Goal: Task Accomplishment & Management: Complete application form

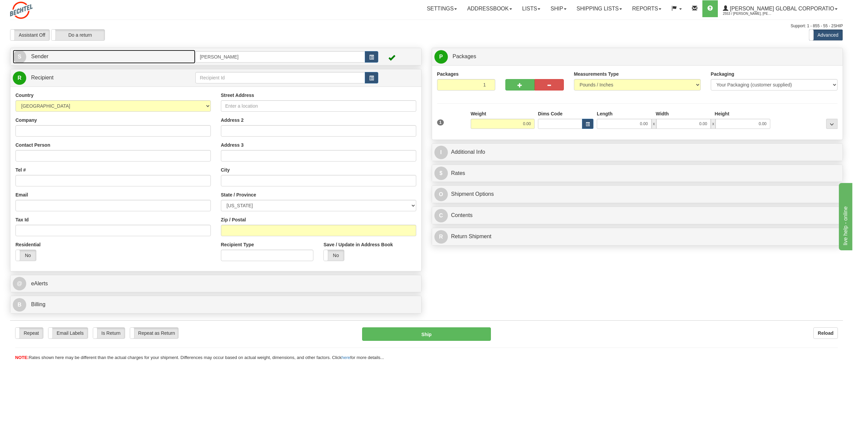
click at [21, 55] on span "S" at bounding box center [19, 56] width 13 height 13
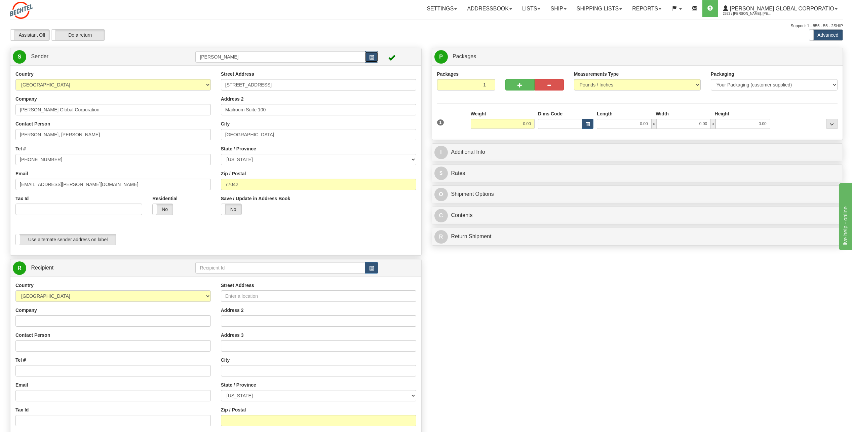
click at [375, 58] on button "button" at bounding box center [371, 56] width 13 height 11
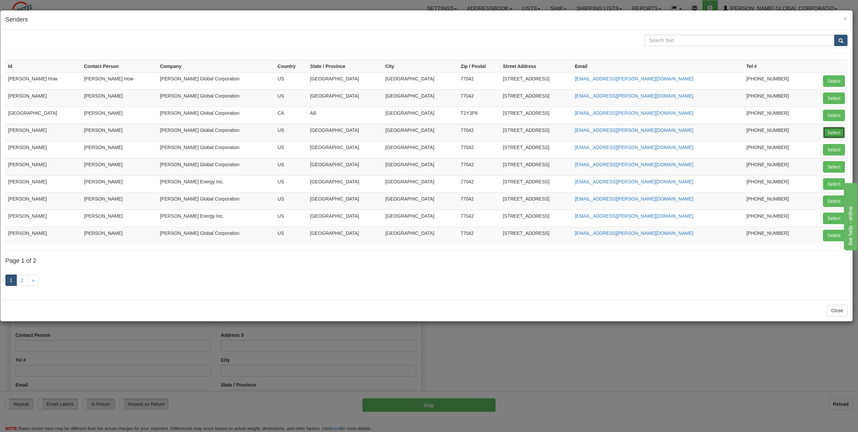
click at [835, 130] on button "Select" at bounding box center [835, 132] width 22 height 11
type input "[PERSON_NAME]"
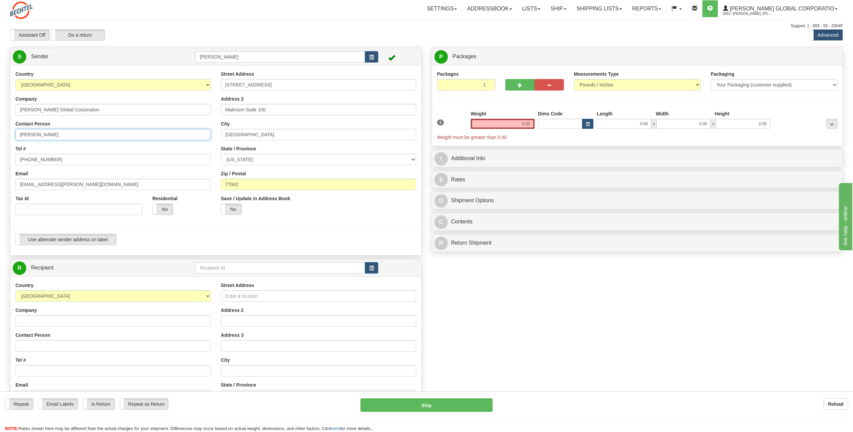
click at [74, 131] on input "[PERSON_NAME]" at bounding box center [112, 134] width 195 height 11
type input "C"
type input "[PERSON_NAME]"
click at [54, 157] on input "[PHONE_NUMBER]" at bounding box center [112, 159] width 195 height 11
type input "[PHONE_NUMBER]"
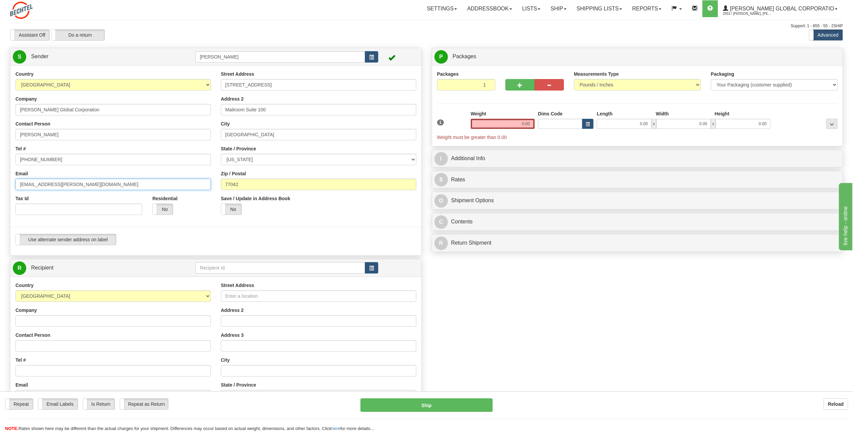
drag, startPoint x: 41, startPoint y: 183, endPoint x: -1, endPoint y: 183, distance: 42.7
click at [0, 183] on html "Training Course Close Toggle navigation Settings Shipping Preferences New Sende…" at bounding box center [426, 216] width 853 height 432
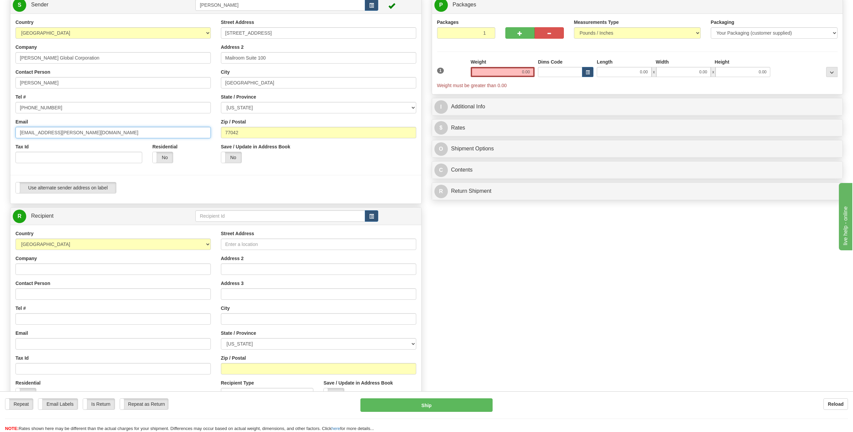
scroll to position [67, 0]
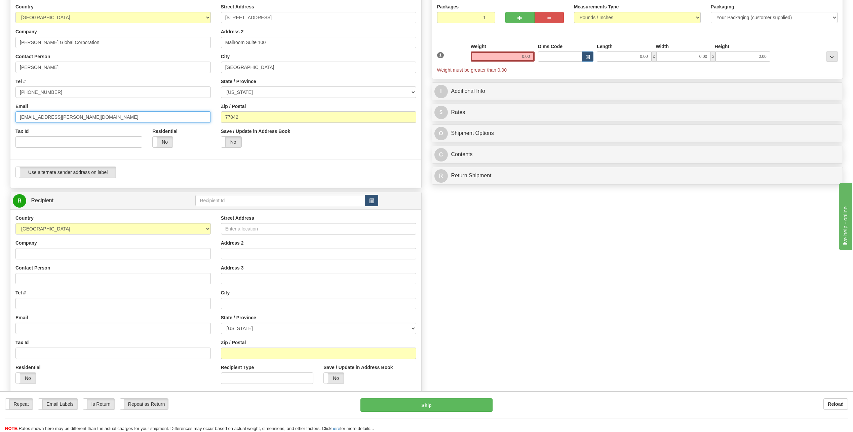
type input "[EMAIL_ADDRESS][PERSON_NAME][DOMAIN_NAME]"
click at [208, 227] on select "[GEOGRAPHIC_DATA] [GEOGRAPHIC_DATA] [GEOGRAPHIC_DATA] [GEOGRAPHIC_DATA] [US_STA…" at bounding box center [112, 228] width 195 height 11
select select "KR"
click at [15, 223] on select "[GEOGRAPHIC_DATA] [GEOGRAPHIC_DATA] [GEOGRAPHIC_DATA] [GEOGRAPHIC_DATA] [US_STA…" at bounding box center [112, 228] width 195 height 11
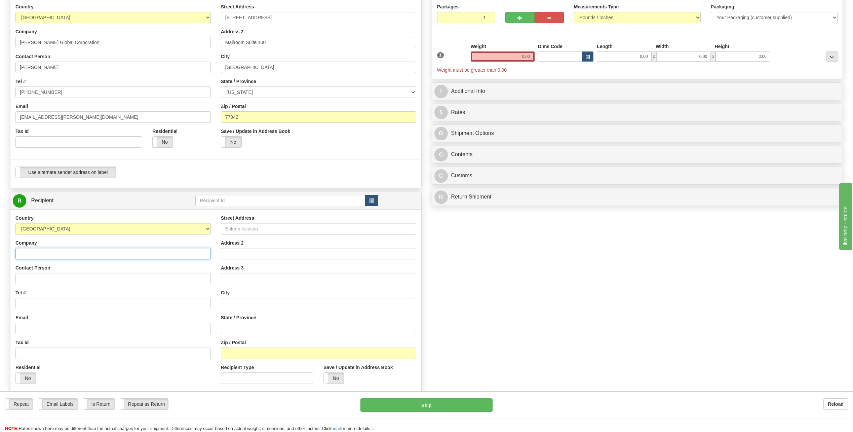
click at [31, 253] on input "Company" at bounding box center [112, 253] width 195 height 11
click at [38, 255] on input "Company" at bounding box center [112, 253] width 195 height 11
type input "H"
click at [71, 252] on input "[PERSON_NAME]" at bounding box center [112, 253] width 195 height 11
type input "M"
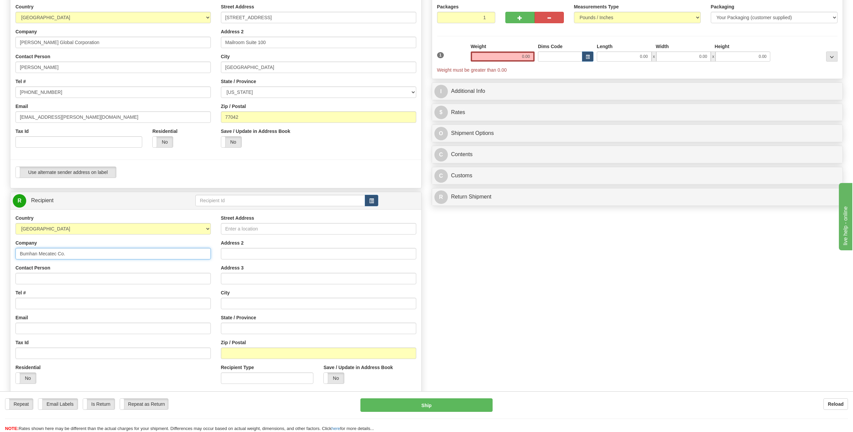
type input "Bumhan Mecatec Co."
click at [37, 279] on input "Contact Person" at bounding box center [112, 278] width 195 height 11
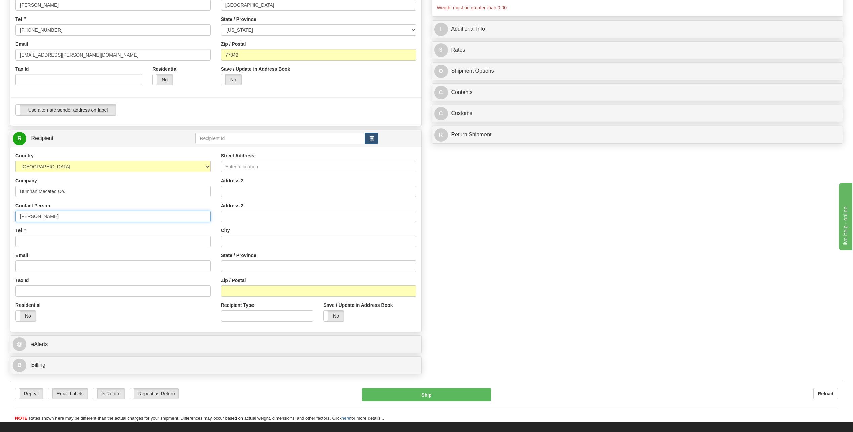
scroll to position [135, 0]
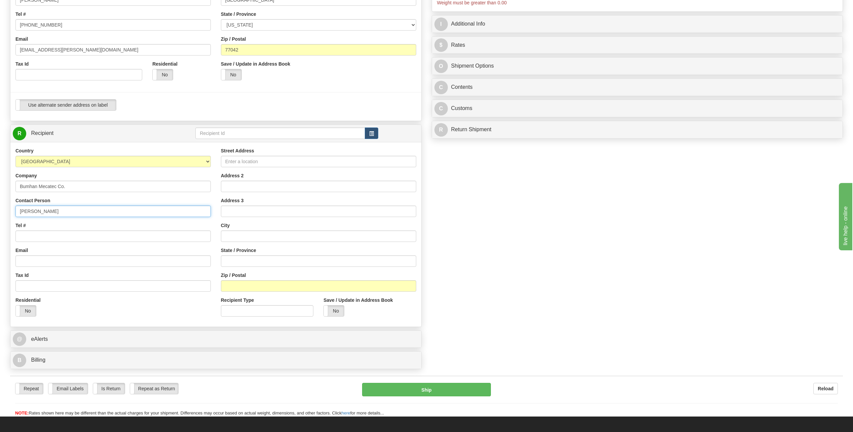
type input "[PERSON_NAME]"
click at [33, 234] on input "Tel #" at bounding box center [112, 235] width 195 height 11
click at [63, 240] on input "[PHONE_NUMBER]" at bounding box center [112, 235] width 195 height 11
type input "7"
type input "[PHONE_NUMBER]"
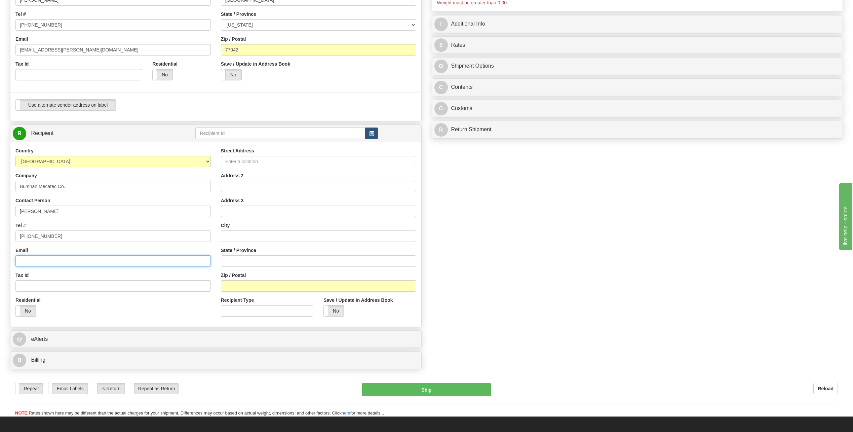
click at [50, 262] on input "Email" at bounding box center [112, 260] width 195 height 11
type input "[EMAIL_ADDRESS][DOMAIN_NAME]"
click at [236, 160] on input "Street Address" at bounding box center [318, 161] width 195 height 11
drag, startPoint x: 249, startPoint y: 161, endPoint x: 244, endPoint y: 162, distance: 5.1
click at [244, 162] on input "5th Floor magokjungang 8" at bounding box center [318, 161] width 195 height 11
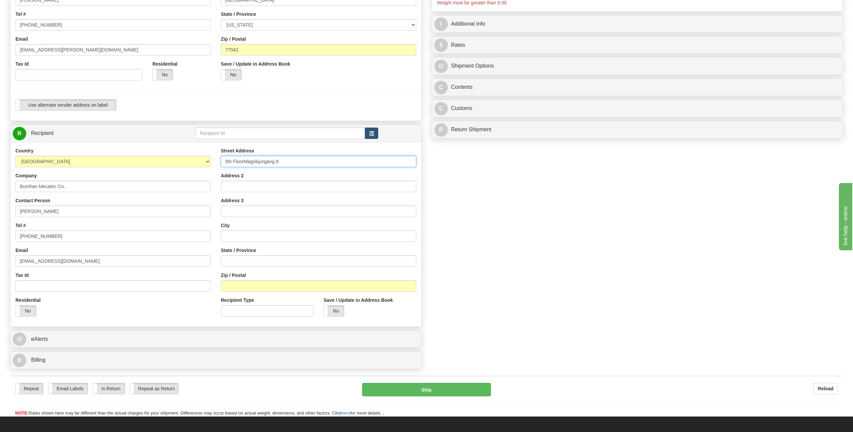
click at [303, 160] on input "5th FloorMagokjungang 8" at bounding box center [318, 161] width 195 height 11
type input "5"
type input "5th Floor 68"
click at [231, 186] on input "Address 2" at bounding box center [318, 186] width 195 height 11
type input "M"
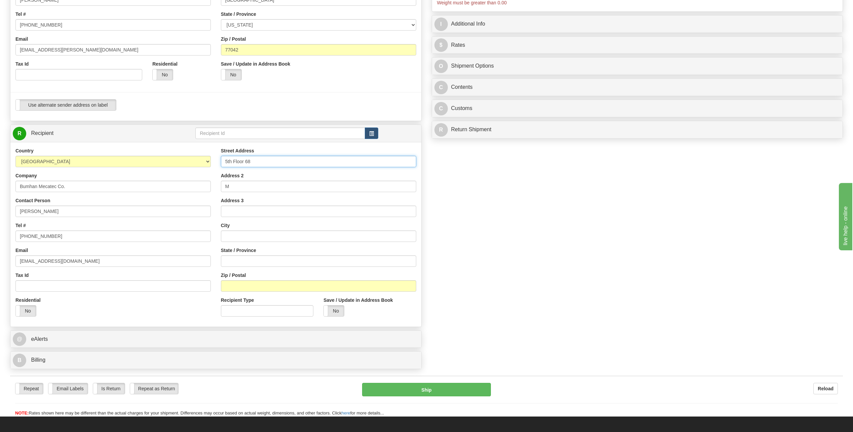
click at [263, 163] on input "5th Floor 68" at bounding box center [318, 161] width 195 height 11
type input "5th Floor"
click at [237, 184] on input "M" at bounding box center [318, 186] width 195 height 11
type input "68 Magokjungang 8-ro"
click at [242, 210] on input "Address 3" at bounding box center [318, 211] width 195 height 11
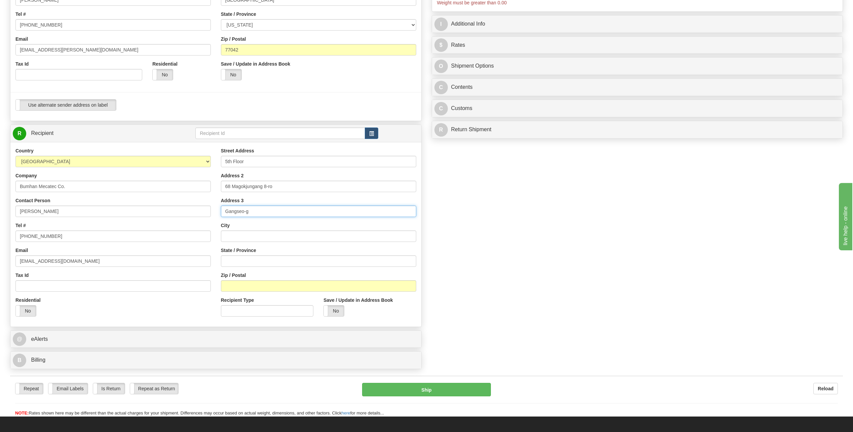
type input "Gangseo-gu"
type input "[GEOGRAPHIC_DATA]"
type input "07803"
type input "Changwon - si"
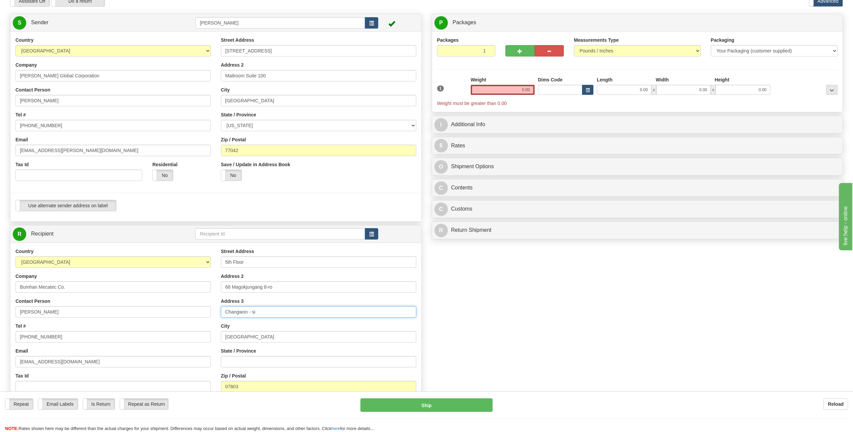
scroll to position [34, 0]
drag, startPoint x: 521, startPoint y: 90, endPoint x: 599, endPoint y: 95, distance: 78.5
click at [615, 91] on div "1 Weight 0.00 Dims Code 0.00" at bounding box center [638, 92] width 404 height 30
type input "0.50"
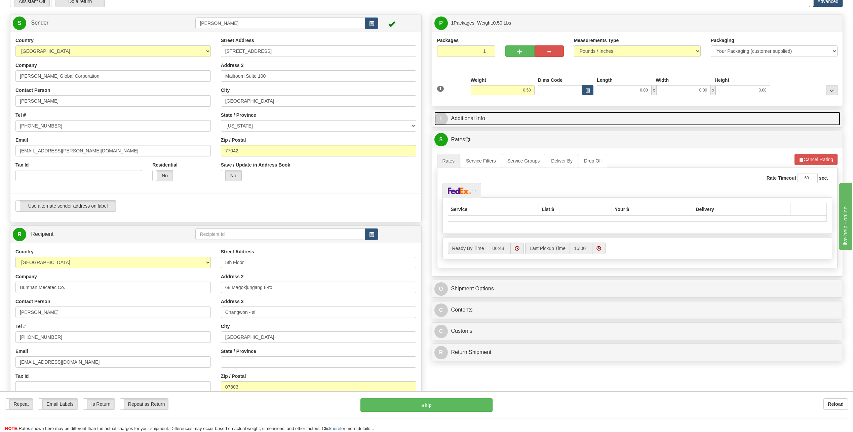
click at [444, 117] on span "I" at bounding box center [441, 118] width 13 height 13
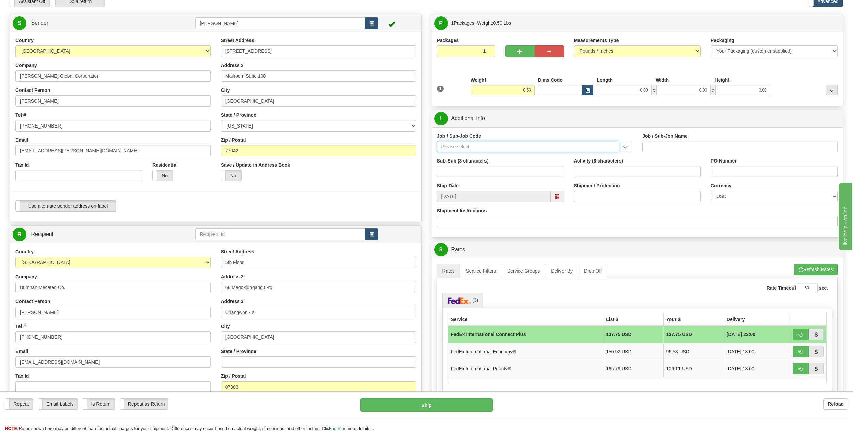
click at [457, 146] on input "Job / Sub-Job Code" at bounding box center [528, 146] width 182 height 11
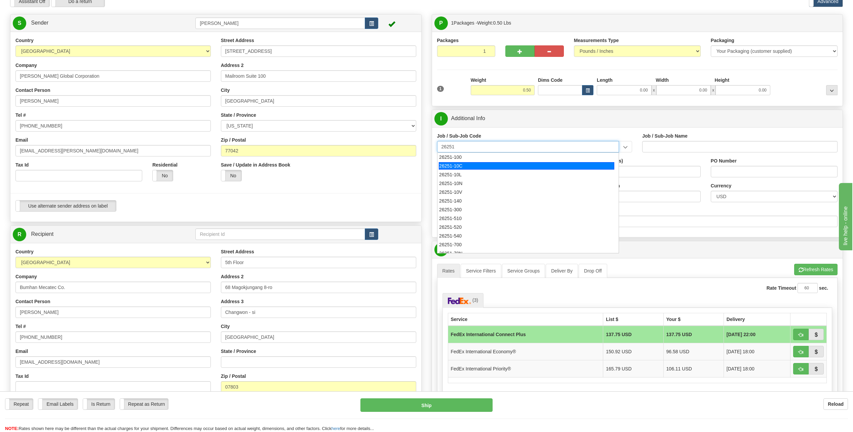
click at [461, 163] on div "26251-10C" at bounding box center [527, 165] width 176 height 7
type input "26251-10C"
type input "RIO GRANDE LNG TRAINS 1 & 2 - [GEOGRAPHIC_DATA] PROFESSIONA"
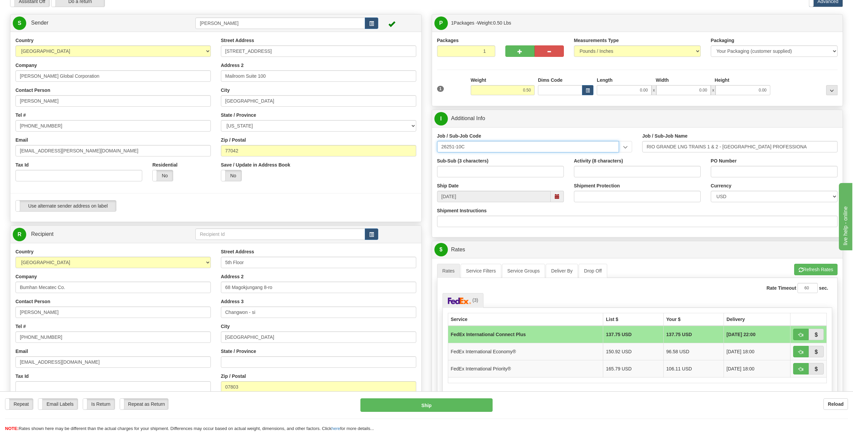
click at [479, 148] on input "26251-10C" at bounding box center [528, 146] width 182 height 11
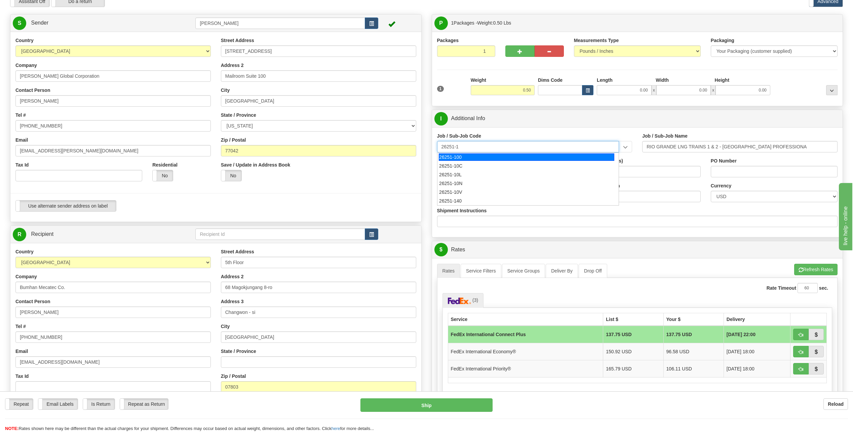
click at [461, 159] on div "26251-100" at bounding box center [527, 156] width 176 height 7
type input "26251-100"
type input "RIO GRANDE LNG TRAINS 1 & 2 - [GEOGRAPHIC_DATA] PROFESSIONA"
type input "26251-100"
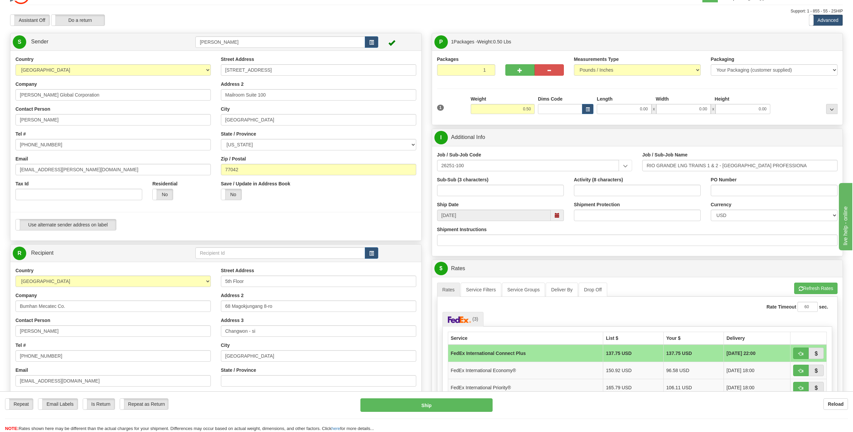
scroll to position [0, 0]
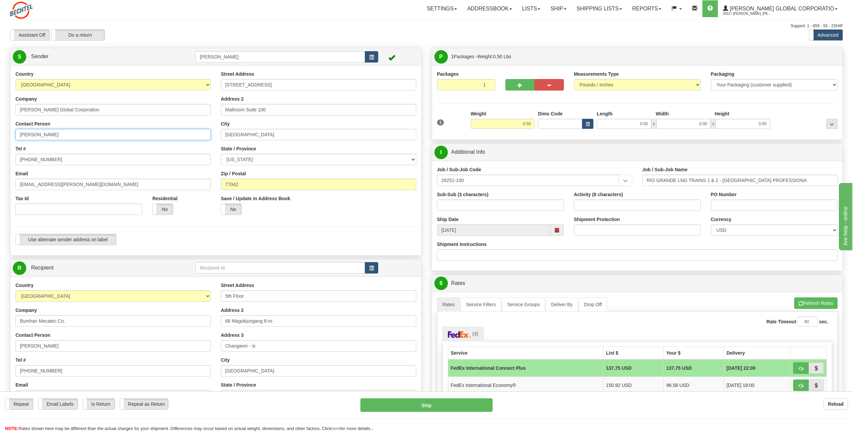
click at [57, 136] on input "[PERSON_NAME]" at bounding box center [112, 134] width 195 height 11
type input "[PERSON_NAME]"
click at [174, 145] on div "Country [GEOGRAPHIC_DATA] [GEOGRAPHIC_DATA] [GEOGRAPHIC_DATA] [GEOGRAPHIC_DATA]…" at bounding box center [113, 145] width 206 height 149
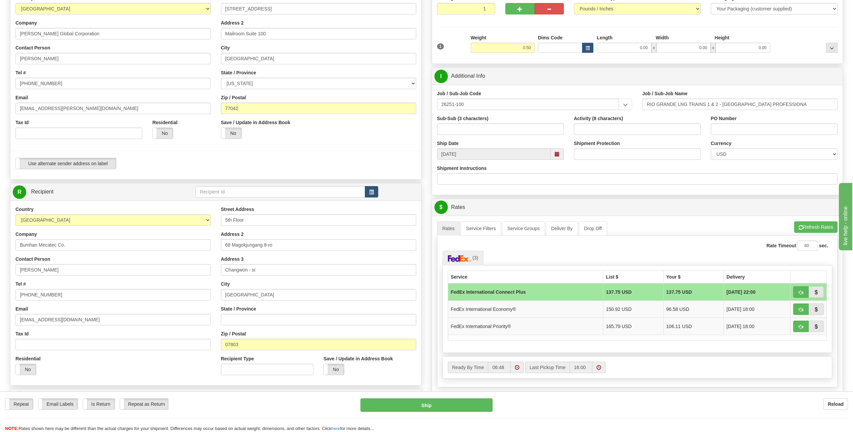
scroll to position [101, 0]
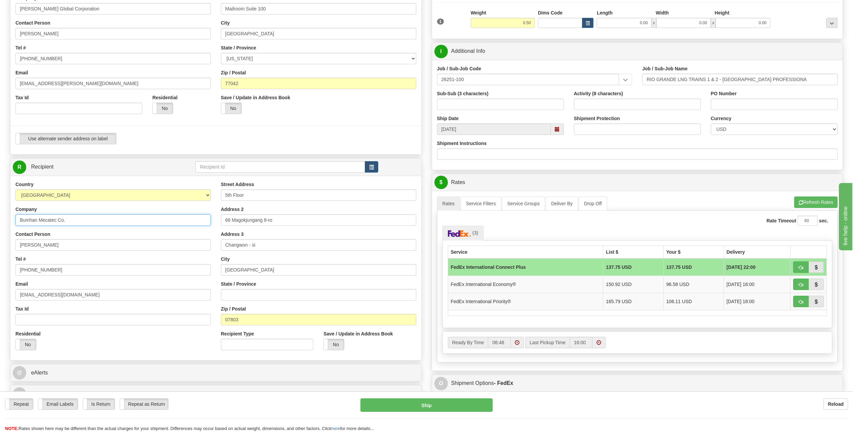
click at [76, 220] on input "Bumhan Mecatec Co." at bounding box center [112, 219] width 195 height 11
type input "Bumhan Mecatec Co. Ltd."
click at [118, 242] on input "[PERSON_NAME]" at bounding box center [112, 244] width 195 height 11
click at [803, 283] on span "button" at bounding box center [801, 285] width 5 height 4
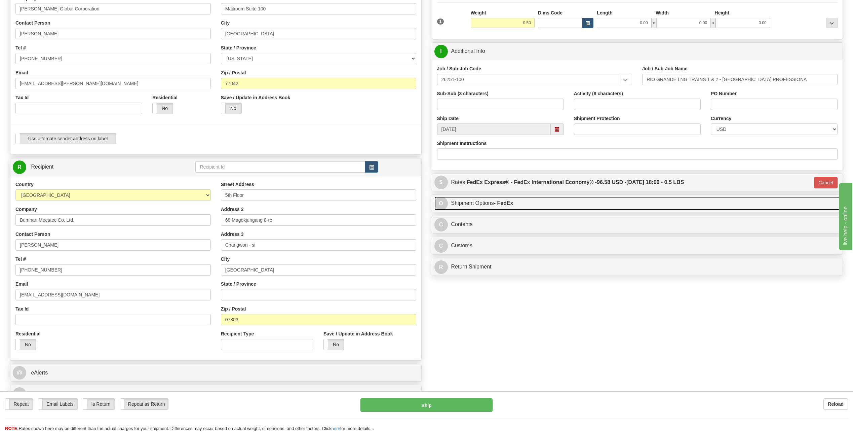
click at [441, 207] on span "O" at bounding box center [441, 203] width 13 height 13
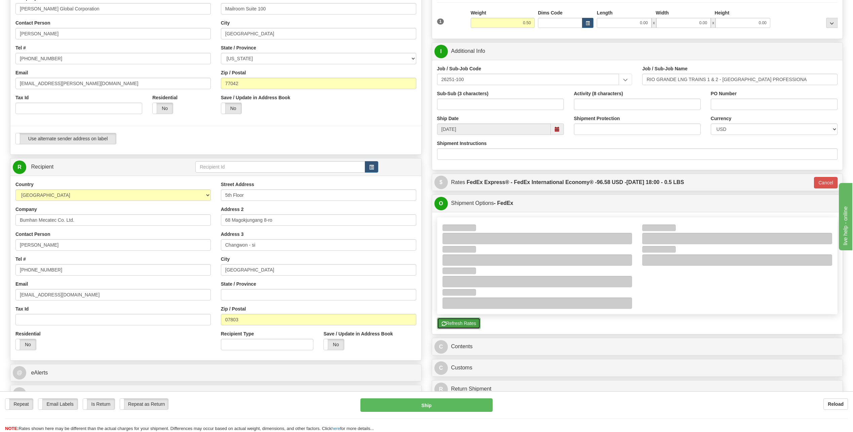
click at [469, 324] on button "Refresh Rates" at bounding box center [458, 323] width 43 height 11
type input "03"
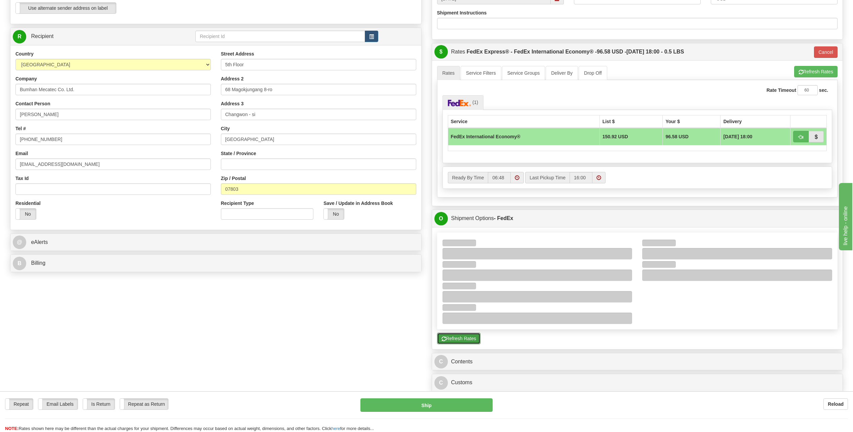
scroll to position [235, 0]
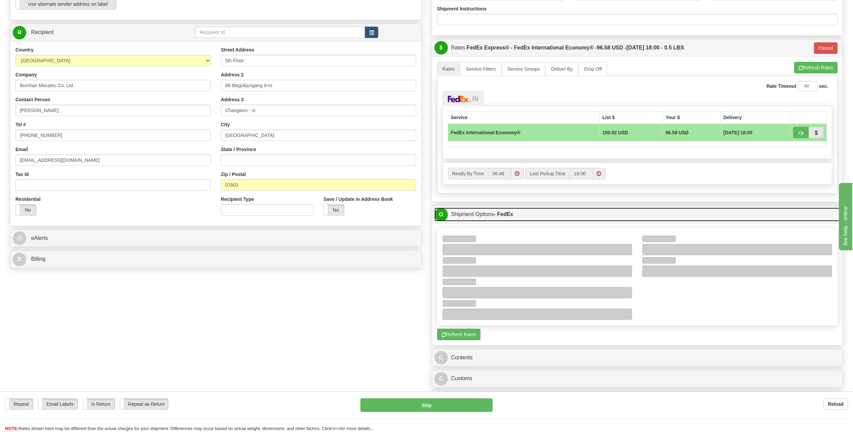
click at [441, 215] on span "O" at bounding box center [441, 214] width 13 height 13
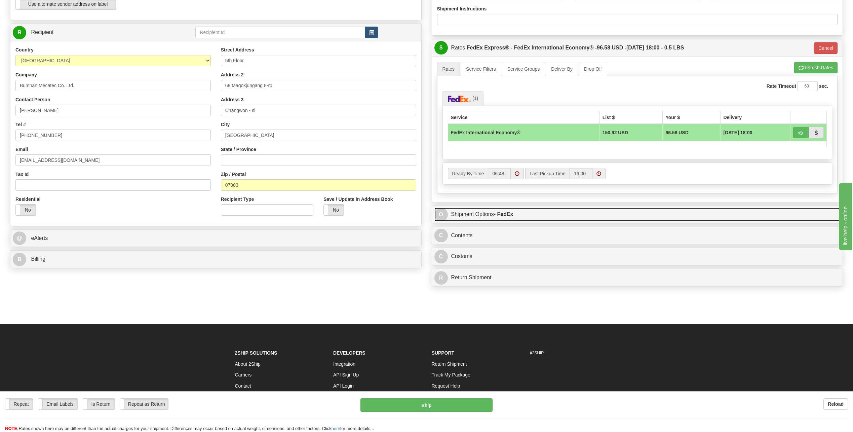
click at [441, 215] on span "O" at bounding box center [441, 214] width 13 height 13
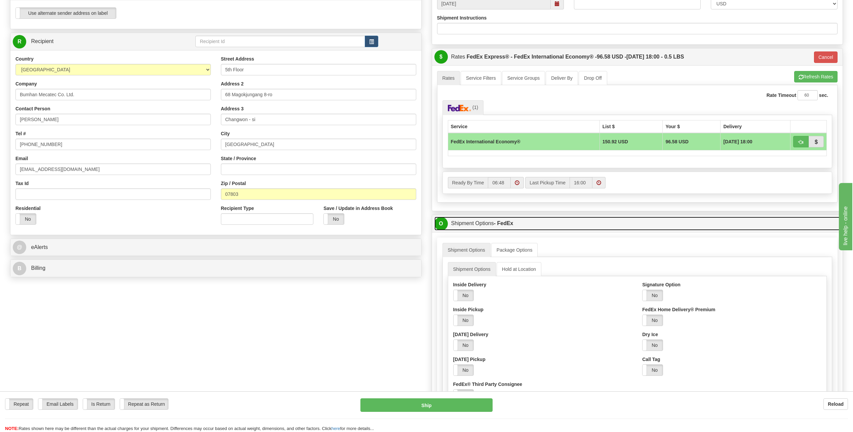
scroll to position [269, 0]
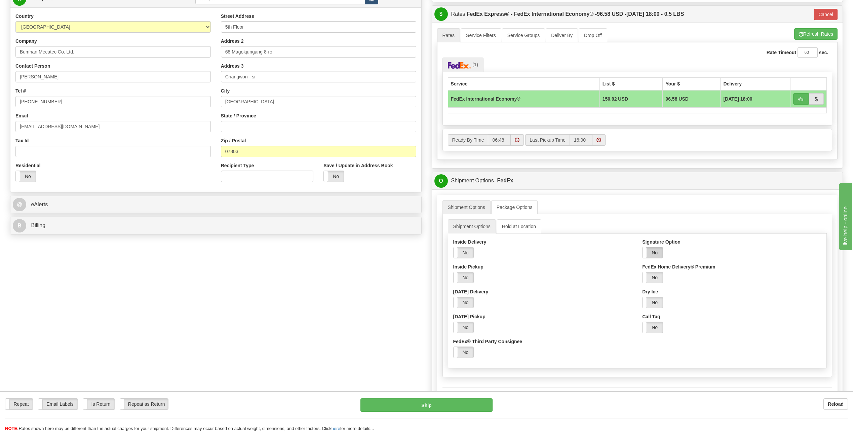
click at [653, 251] on label "No" at bounding box center [653, 252] width 20 height 11
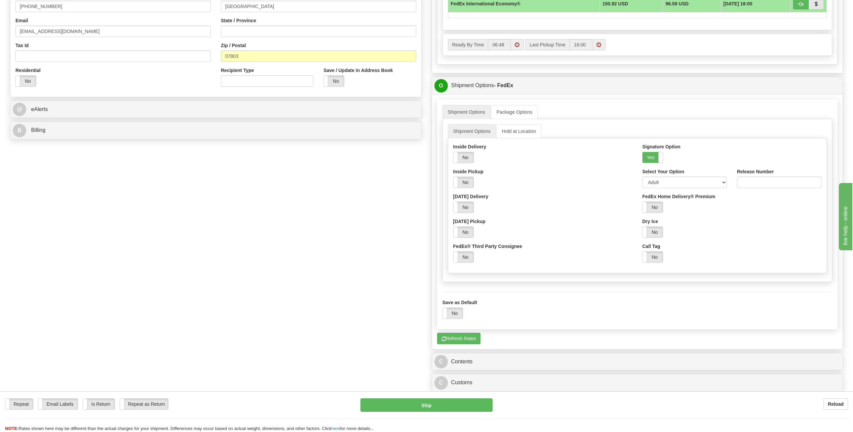
scroll to position [471, 0]
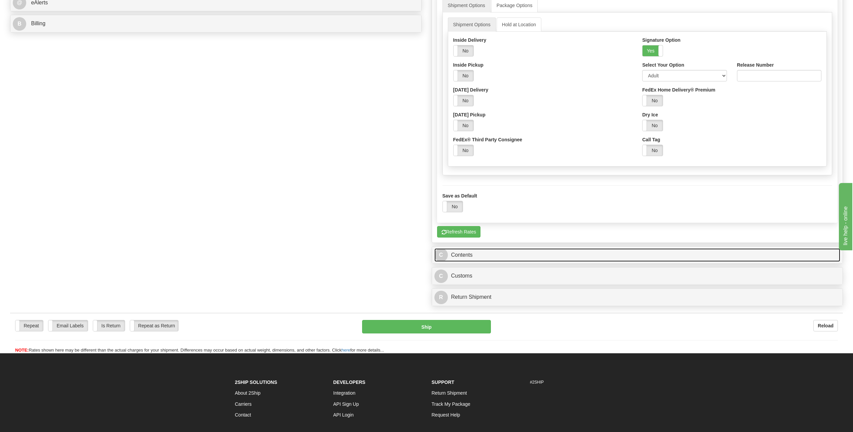
click at [439, 259] on span "C" at bounding box center [441, 254] width 13 height 13
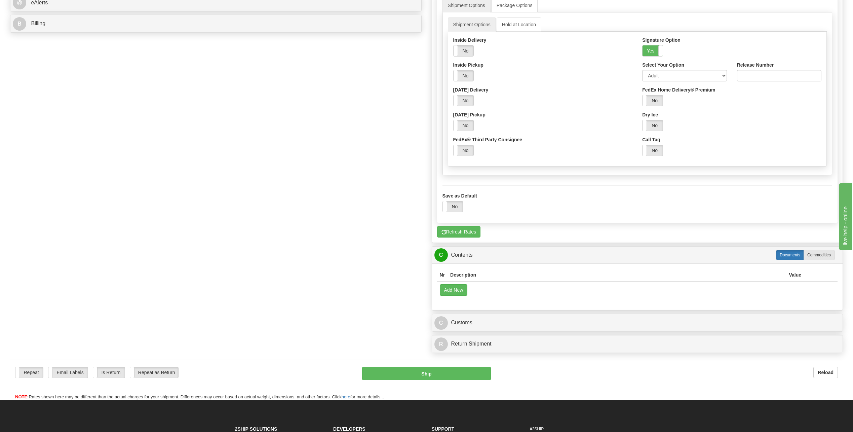
click at [784, 254] on label "Documents" at bounding box center [790, 255] width 28 height 10
click at [463, 289] on button "Add New" at bounding box center [454, 289] width 28 height 11
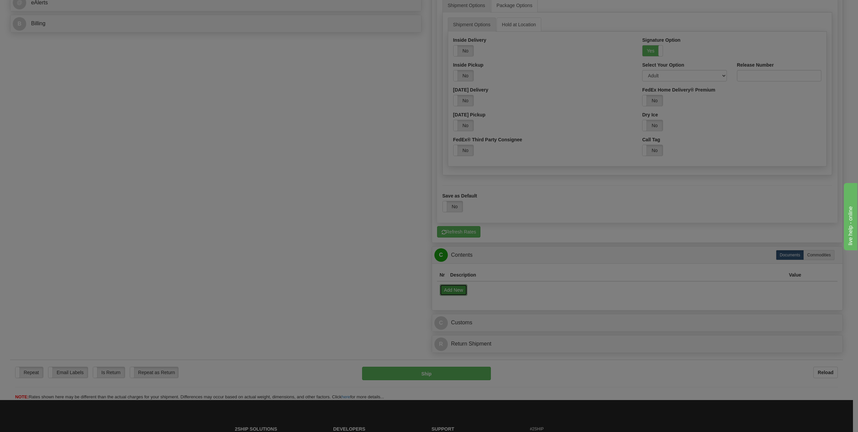
select select "US"
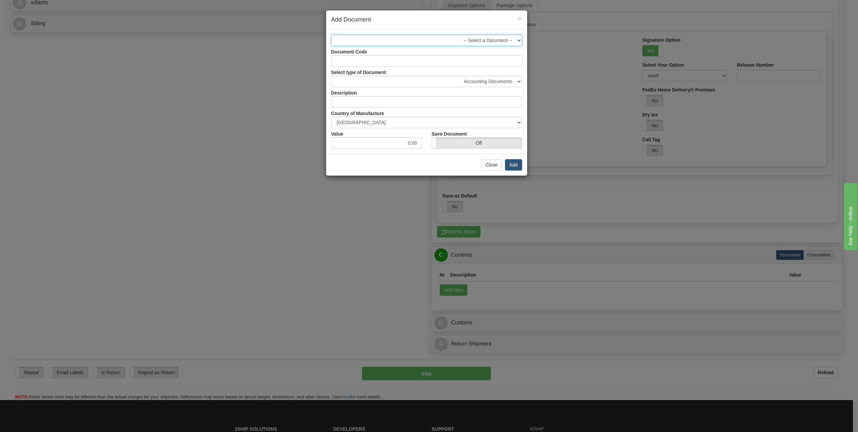
click at [518, 38] on select "-- Select a Document -- 1 - Business Correspondence (NCV)" at bounding box center [426, 40] width 191 height 11
select select "2404"
click at [331, 35] on select "-- Select a Document -- 1 - Business Correspondence (NCV)" at bounding box center [426, 40] width 191 height 11
drag, startPoint x: 407, startPoint y: 140, endPoint x: 438, endPoint y: 140, distance: 30.6
click at [438, 141] on div "Value 1.00 Save Document On Off" at bounding box center [426, 138] width 201 height 21
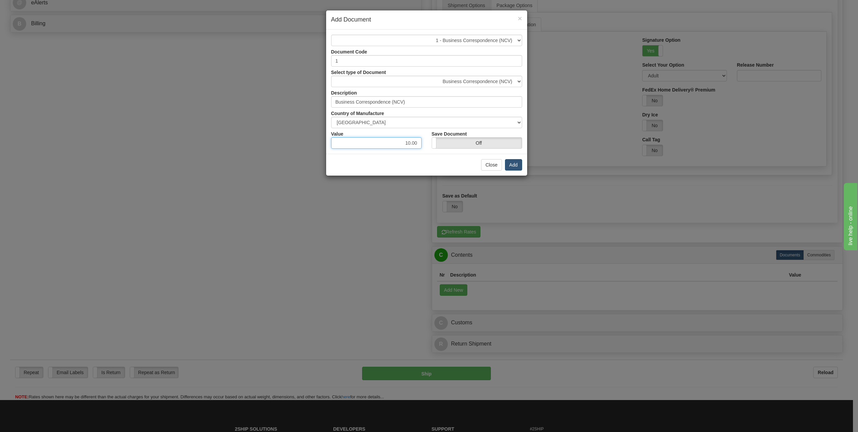
type input "10.00"
click at [515, 167] on button "Add" at bounding box center [513, 164] width 17 height 11
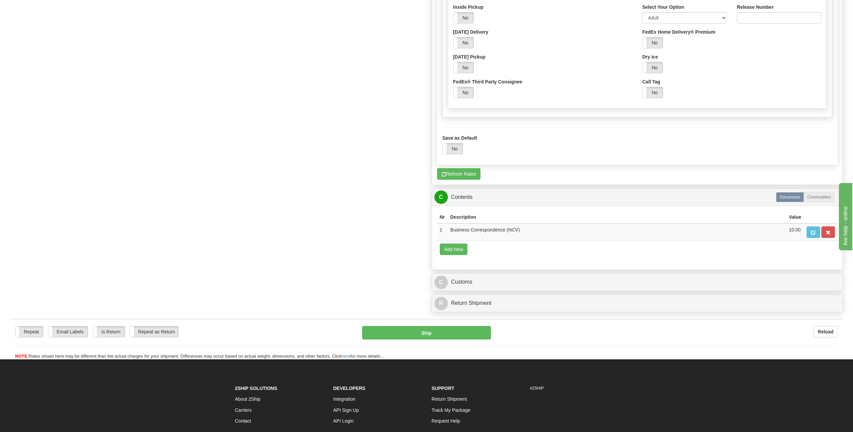
scroll to position [538, 0]
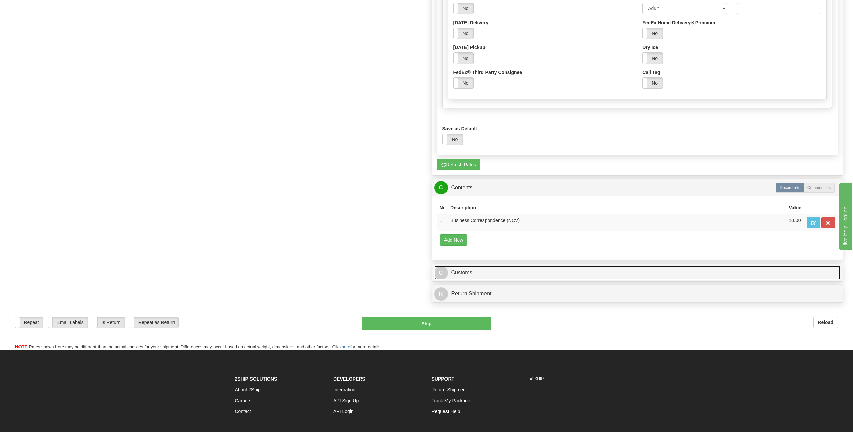
click at [443, 271] on span "C" at bounding box center [441, 272] width 13 height 13
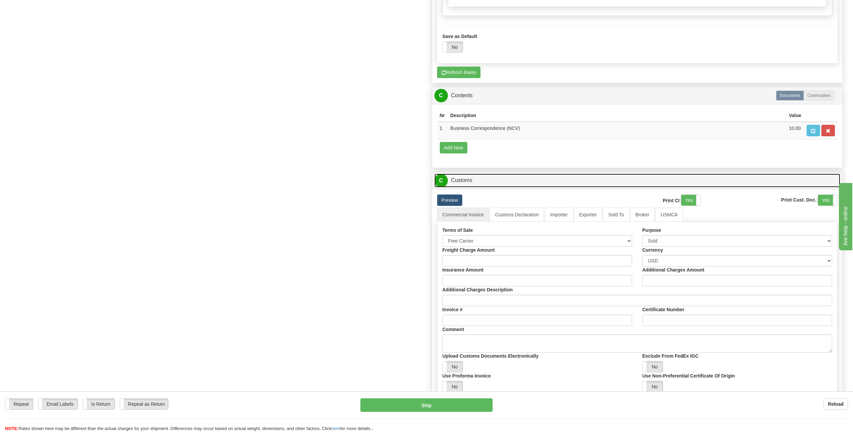
scroll to position [639, 0]
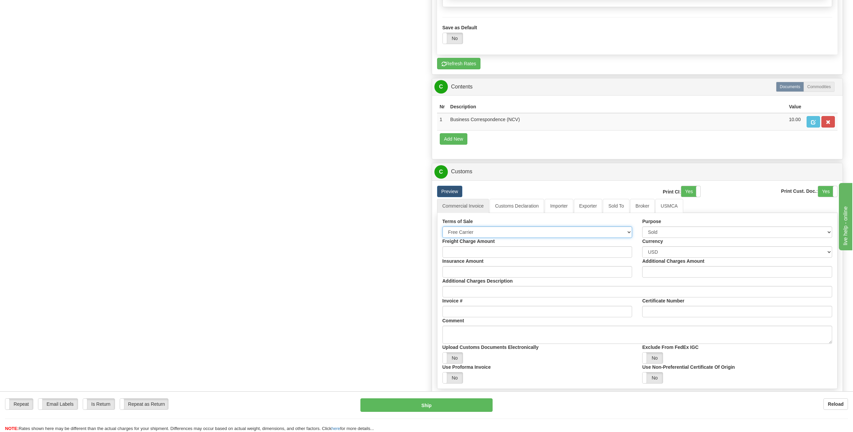
click at [630, 230] on select "Free Carrier Free On Board Ex Works Delivered Duty Unpaid Delivered Duty Paid C…" at bounding box center [538, 231] width 190 height 11
select select "6"
click at [443, 226] on select "Free Carrier Free On Board Ex Works Delivered Duty Unpaid Delivered Duty Paid C…" at bounding box center [538, 231] width 190 height 11
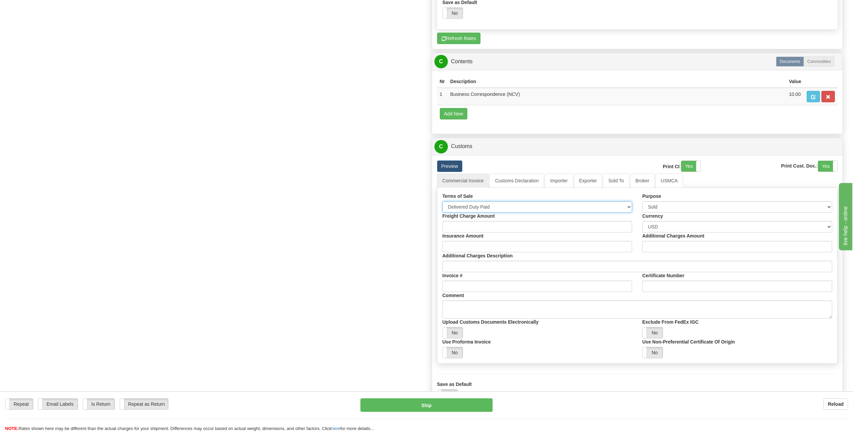
scroll to position [706, 0]
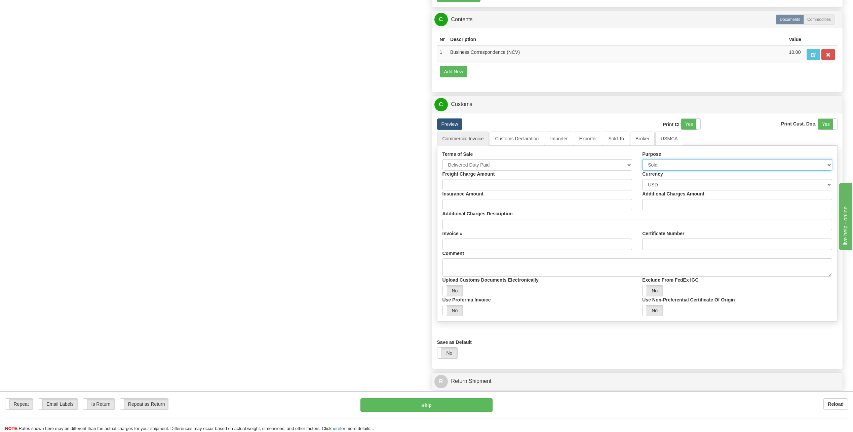
click at [830, 163] on select "Sold Not Sold Gift Sample Repair and Return Personal Effects Merchandise Danger…" at bounding box center [738, 164] width 190 height 11
select select "2"
click at [643, 159] on select "Sold Not Sold Gift Sample Repair and Return Personal Effects Merchandise Danger…" at bounding box center [738, 164] width 190 height 11
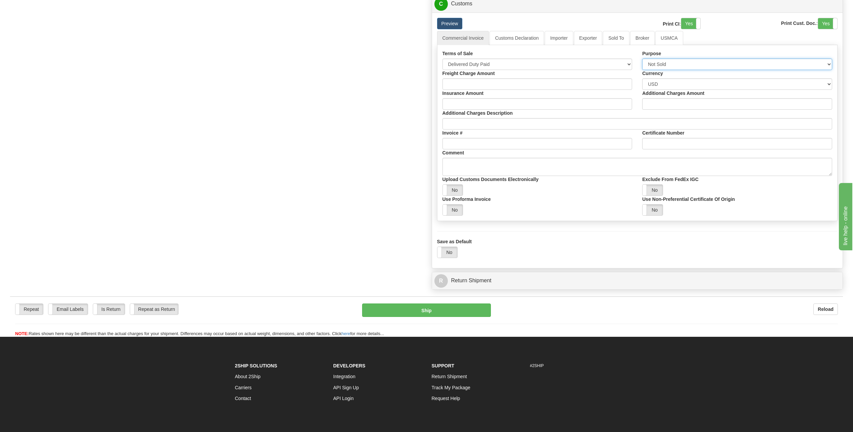
scroll to position [807, 0]
click at [475, 160] on textarea "Comment" at bounding box center [638, 166] width 390 height 18
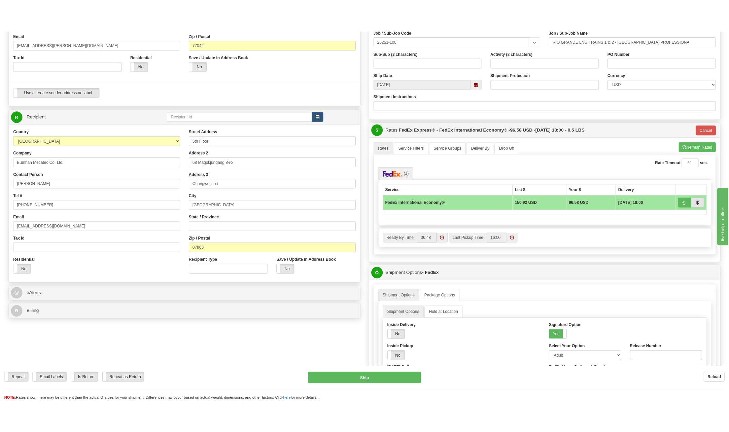
scroll to position [168, 0]
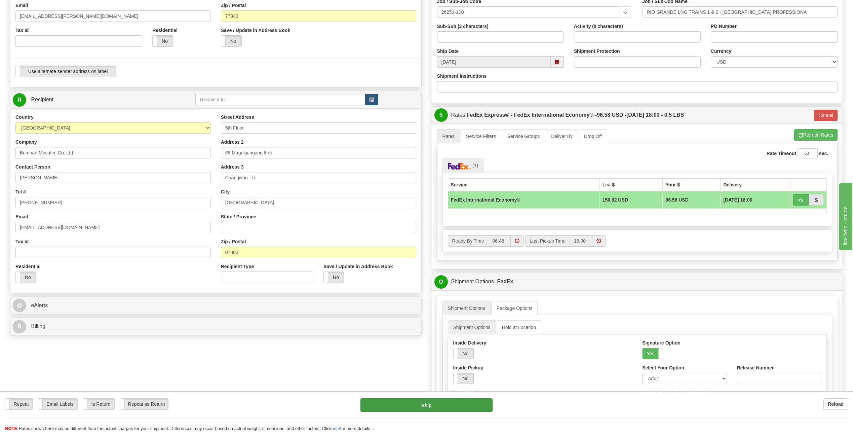
type textarea "Business Documents Only"
click at [432, 406] on button "Ship" at bounding box center [427, 404] width 132 height 13
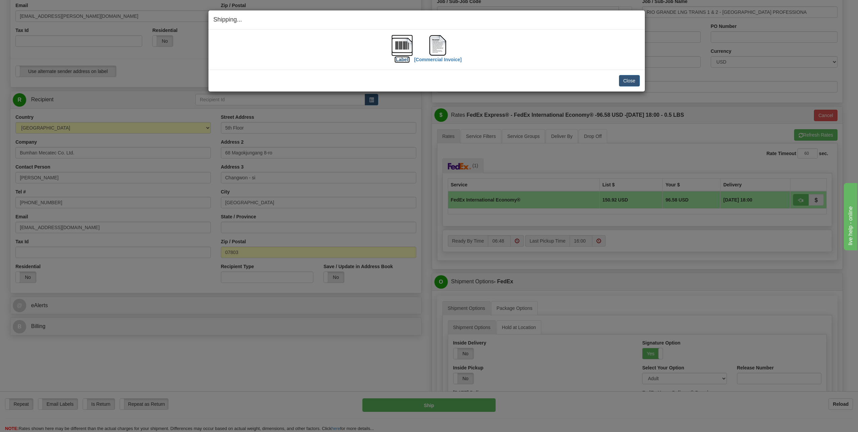
click at [397, 45] on img at bounding box center [403, 46] width 22 height 22
